Goal: Task Accomplishment & Management: Use online tool/utility

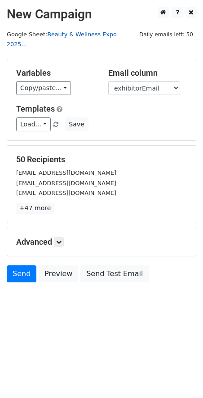
click at [112, 31] on link "Beauty & Wellness Expo 2025..." at bounding box center [62, 39] width 110 height 17
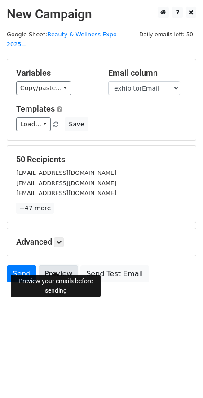
click at [67, 269] on link "Preview" at bounding box center [58, 273] width 39 height 17
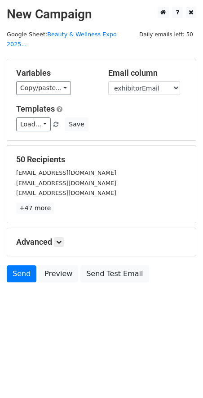
click at [79, 294] on body "New Campaign Daily emails left: 50 Google Sheet: Beauty & Wellness Expo 2025...…" at bounding box center [101, 165] width 203 height 316
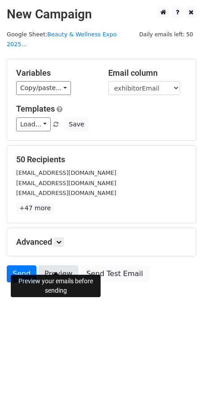
click at [66, 265] on link "Preview" at bounding box center [58, 273] width 39 height 17
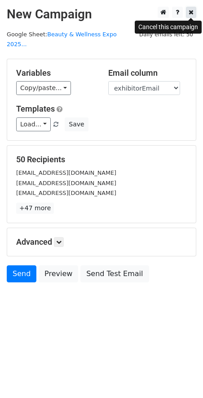
click at [192, 14] on icon at bounding box center [190, 12] width 5 height 6
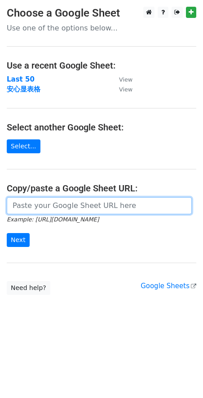
drag, startPoint x: 95, startPoint y: 203, endPoint x: 95, endPoint y: 213, distance: 10.8
click at [95, 203] on input "url" at bounding box center [99, 205] width 185 height 17
click at [154, 203] on input "url" at bounding box center [99, 205] width 185 height 17
click at [100, 210] on input "url" at bounding box center [99, 205] width 185 height 17
paste input "[URL][DOMAIN_NAME]"
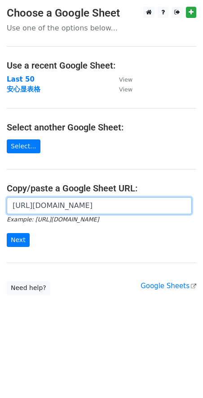
scroll to position [0, 209]
type input "[URL][DOMAIN_NAME]"
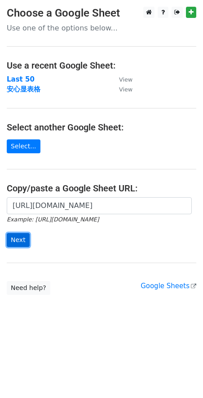
click at [14, 239] on input "Next" at bounding box center [18, 240] width 23 height 14
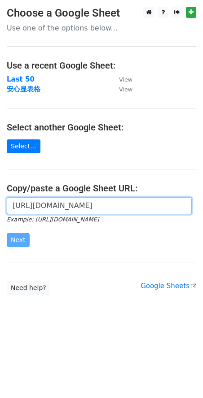
click at [86, 208] on input "[URL][DOMAIN_NAME]" at bounding box center [99, 205] width 185 height 17
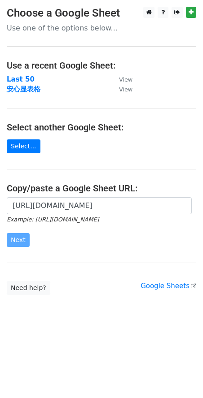
click at [35, 220] on small "Example: [URL][DOMAIN_NAME]" at bounding box center [53, 219] width 92 height 7
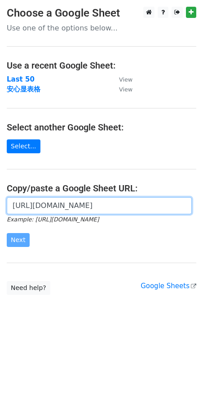
click at [47, 211] on input "[URL][DOMAIN_NAME]" at bounding box center [99, 205] width 185 height 17
click at [47, 209] on input "[URL][DOMAIN_NAME]" at bounding box center [99, 205] width 185 height 17
click at [50, 208] on input "[URL][DOMAIN_NAME]" at bounding box center [99, 205] width 185 height 17
drag, startPoint x: 12, startPoint y: 210, endPoint x: 202, endPoint y: 212, distance: 190.1
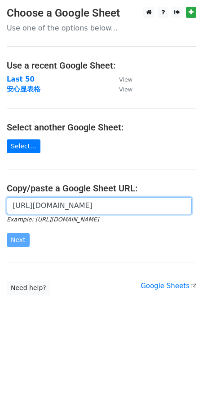
click at [202, 212] on div "https://docs.google.com/spreadsheets/d/1fVdExijA2hO2zmG0i1nzDAYK8URnnj6JakRZYIT…" at bounding box center [101, 226] width 203 height 59
paste input "https://docs.google.com/spreadsheets/d/1fVdExijA2hO2zmG0i1nzDAYK8URnnj6JakRZYIT…"
type input "https://docs.google.com/spreadsheets/d/1fVdExijA2hO2zmG0i1nzDAYK8URnnj6JakRZYIT…"
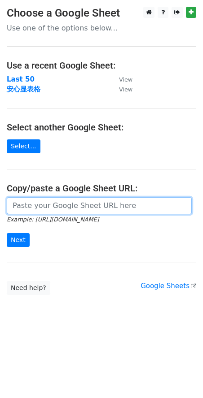
click at [59, 204] on input "url" at bounding box center [99, 205] width 185 height 17
click at [81, 212] on input "url" at bounding box center [99, 205] width 185 height 17
paste input "[URL][DOMAIN_NAME]"
type input "[URL][DOMAIN_NAME]"
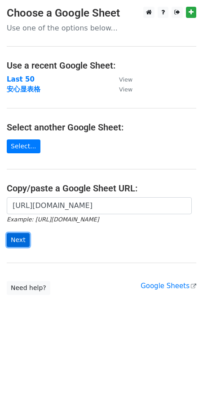
click at [21, 238] on input "Next" at bounding box center [18, 240] width 23 height 14
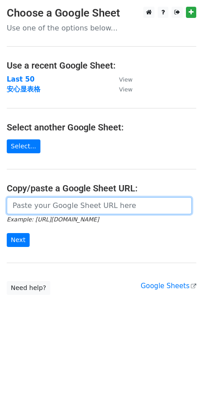
click at [109, 207] on input "url" at bounding box center [99, 205] width 185 height 17
paste input "[URL][DOMAIN_NAME]"
type input "[URL][DOMAIN_NAME]"
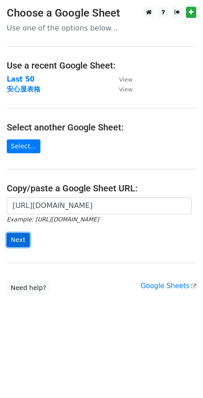
click at [24, 244] on input "Next" at bounding box center [18, 240] width 23 height 14
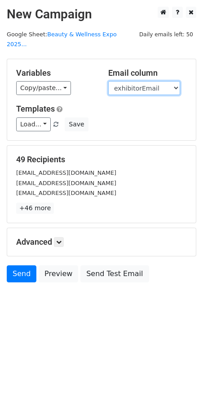
click at [134, 81] on select "exhibitorName exhibitorEmail" at bounding box center [144, 88] width 72 height 14
click at [108, 81] on select "exhibitorName exhibitorEmail" at bounding box center [144, 88] width 72 height 14
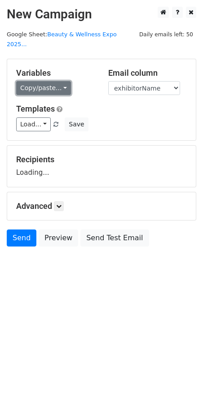
click at [64, 81] on link "Copy/paste..." at bounding box center [43, 88] width 55 height 14
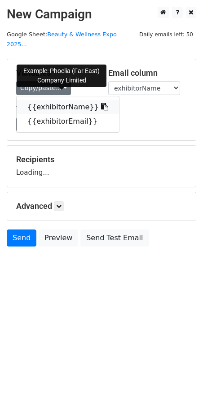
click at [101, 103] on icon at bounding box center [104, 106] width 7 height 7
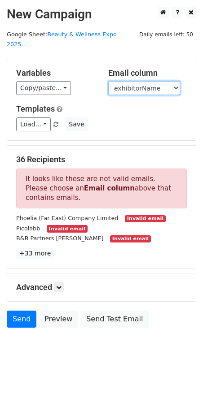
click at [163, 81] on select "exhibitorName exhibitorEmail" at bounding box center [144, 88] width 72 height 14
click at [154, 81] on select "exhibitorName exhibitorEmail" at bounding box center [144, 88] width 72 height 14
select select "exhibitorEmail"
click at [108, 81] on select "exhibitorName exhibitorEmail" at bounding box center [144, 88] width 72 height 14
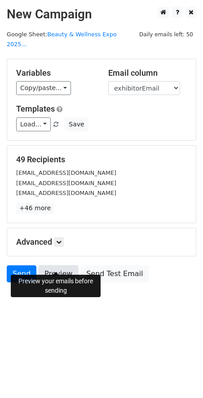
click at [52, 265] on link "Preview" at bounding box center [58, 273] width 39 height 17
click at [61, 265] on link "Preview" at bounding box center [58, 273] width 39 height 17
click at [60, 265] on link "Preview" at bounding box center [58, 273] width 39 height 17
click at [52, 265] on link "Preview" at bounding box center [58, 273] width 39 height 17
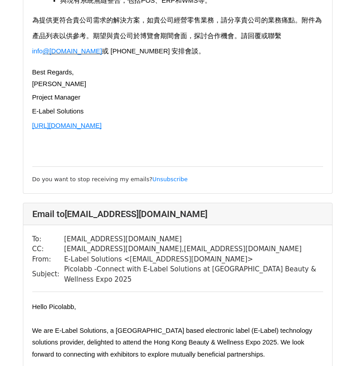
scroll to position [448, 0]
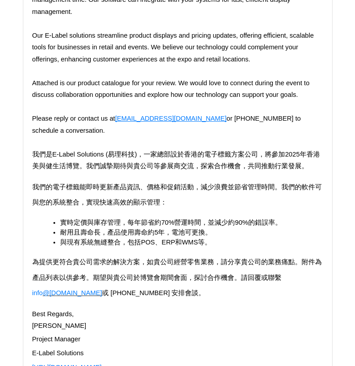
scroll to position [314, 0]
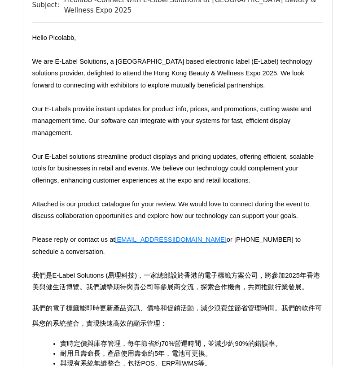
scroll to position [615, 0]
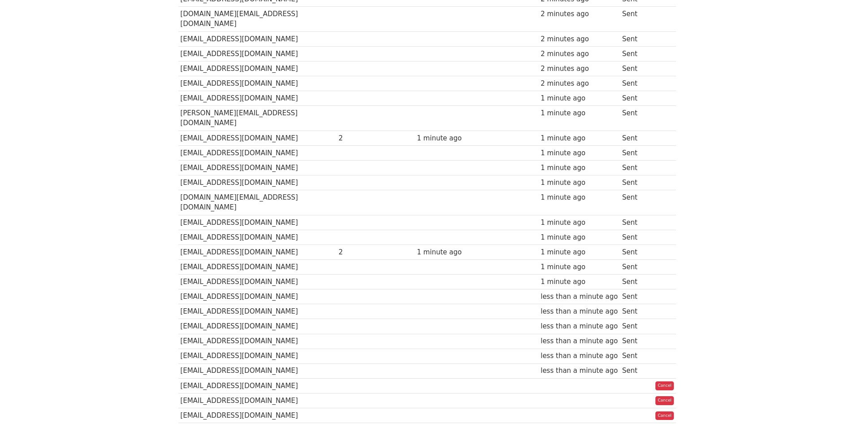
scroll to position [280, 0]
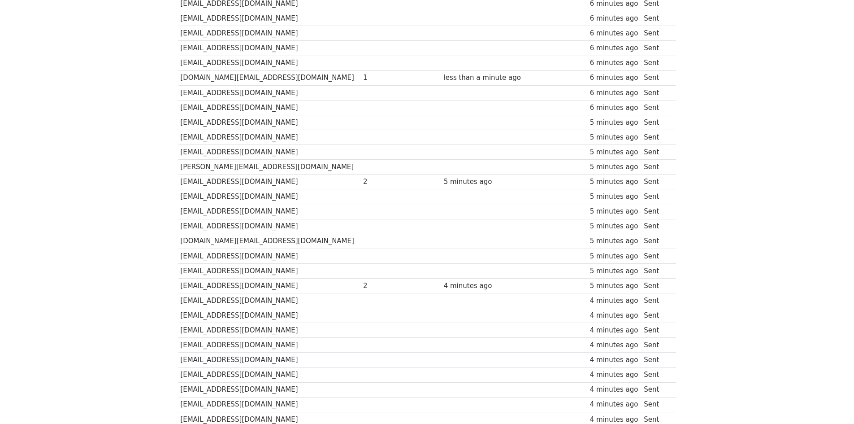
scroll to position [48, 0]
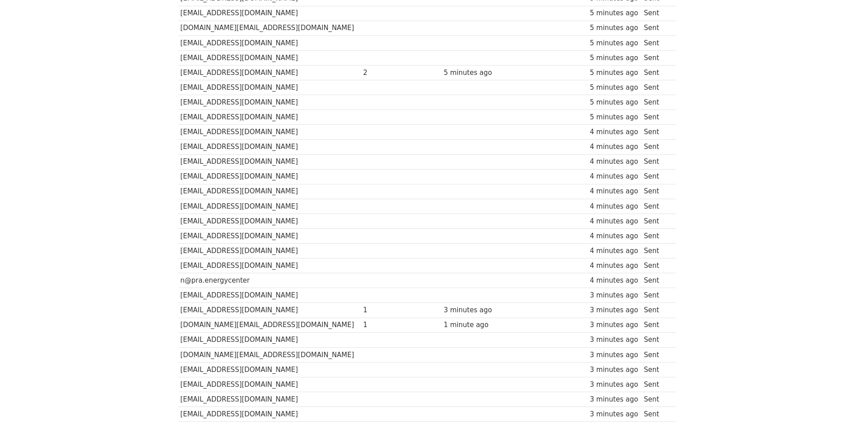
scroll to position [547, 0]
